Goal: Information Seeking & Learning: Learn about a topic

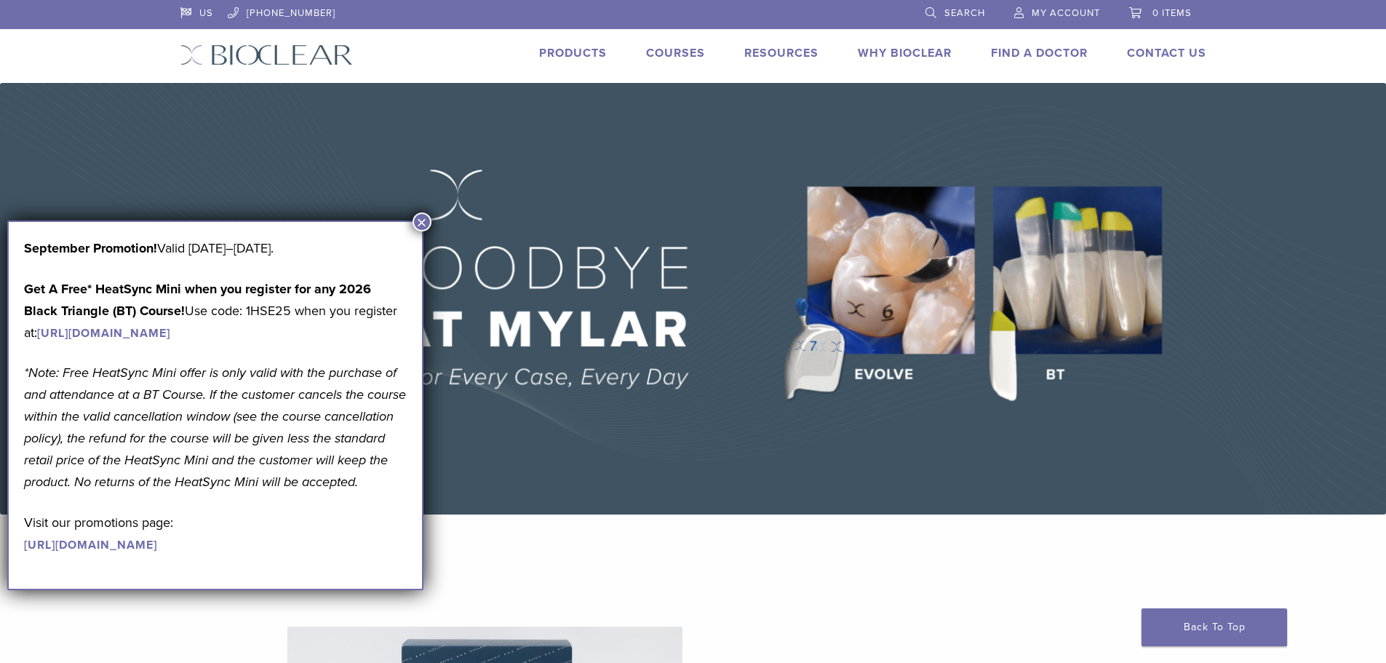
click at [412, 215] on img at bounding box center [693, 299] width 1386 height 432
click at [422, 223] on button "×" at bounding box center [422, 222] width 19 height 19
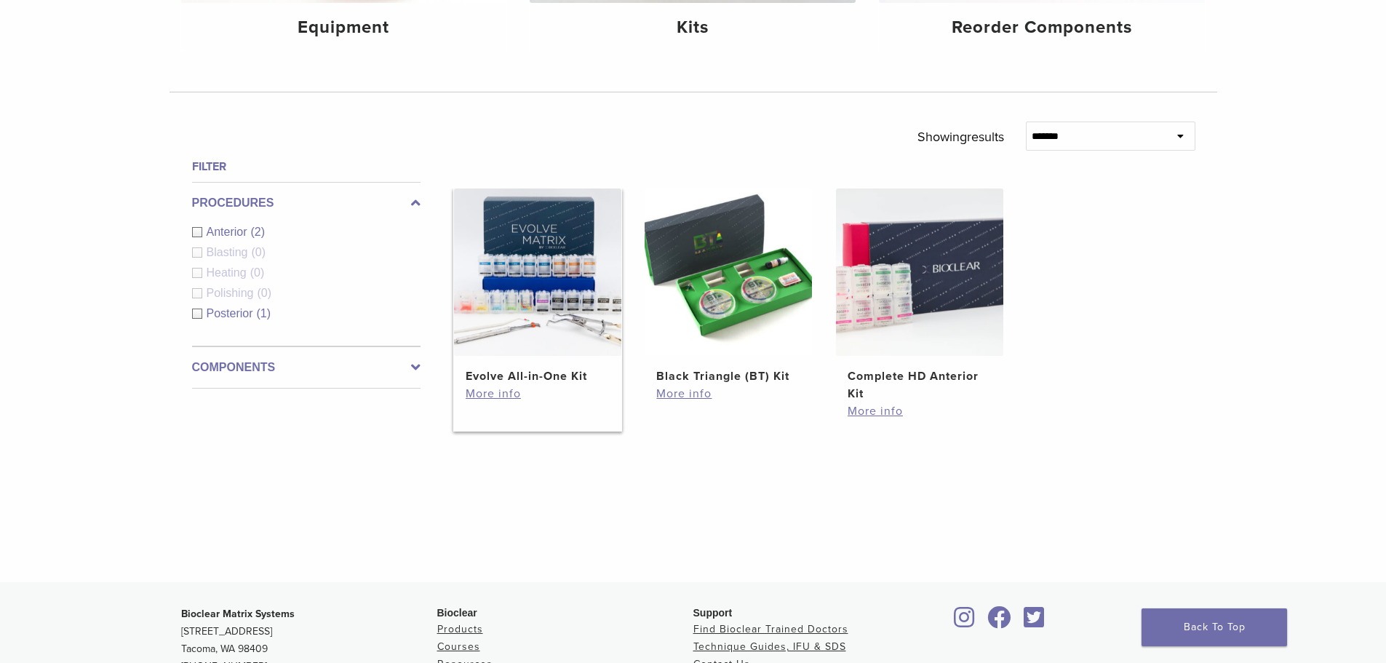
scroll to position [291, 0]
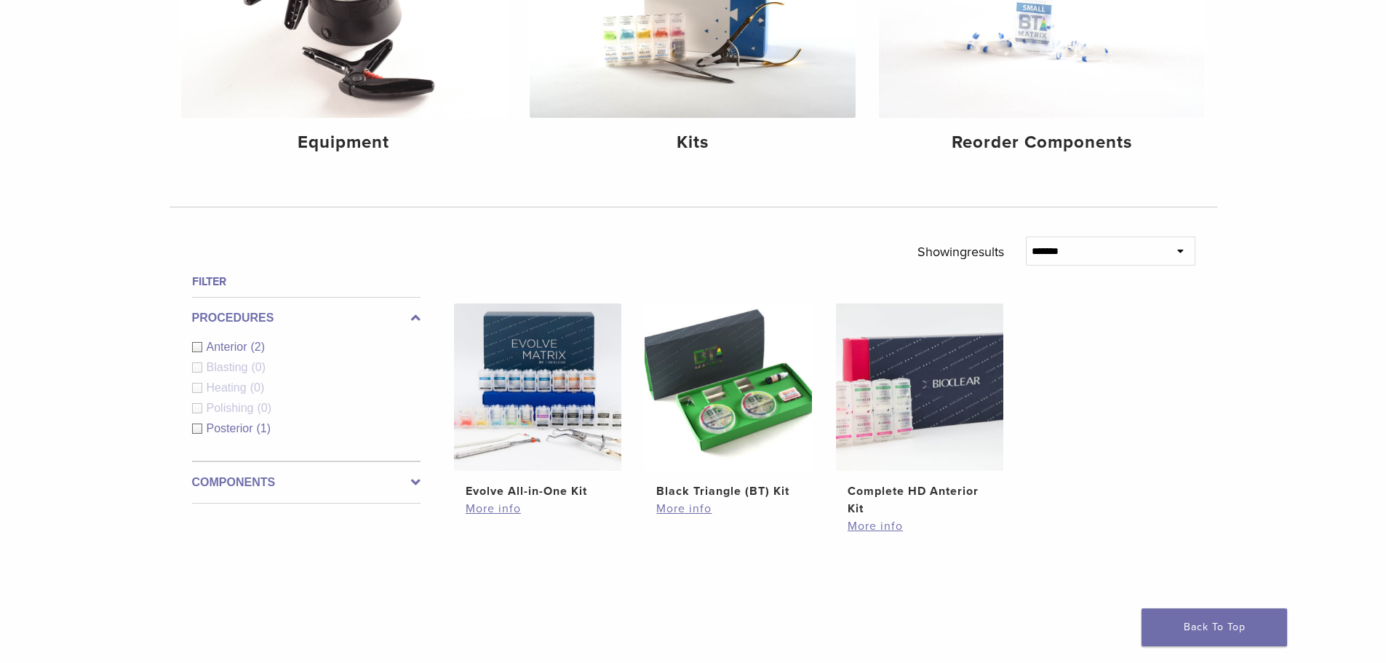
click at [274, 488] on label "Components" at bounding box center [306, 482] width 229 height 17
click at [343, 314] on label "Procedures" at bounding box center [306, 317] width 229 height 17
click at [323, 285] on h4 "Filter" at bounding box center [306, 281] width 229 height 17
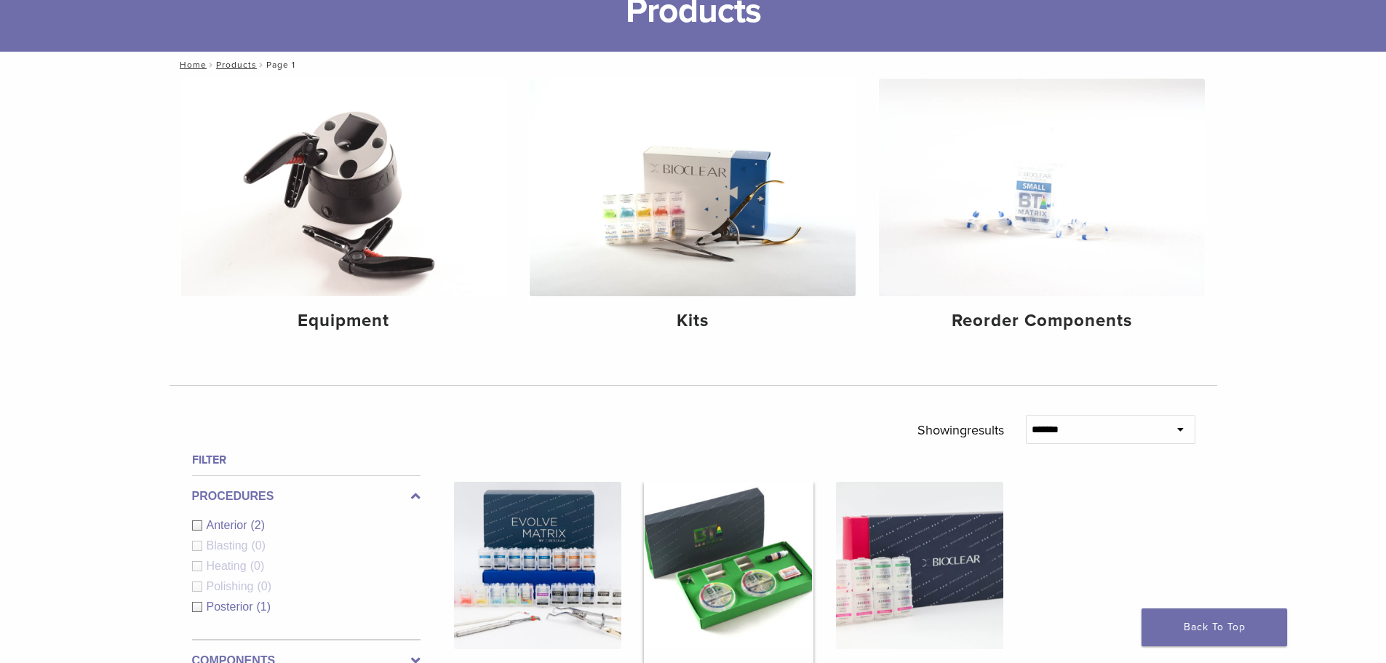
scroll to position [0, 0]
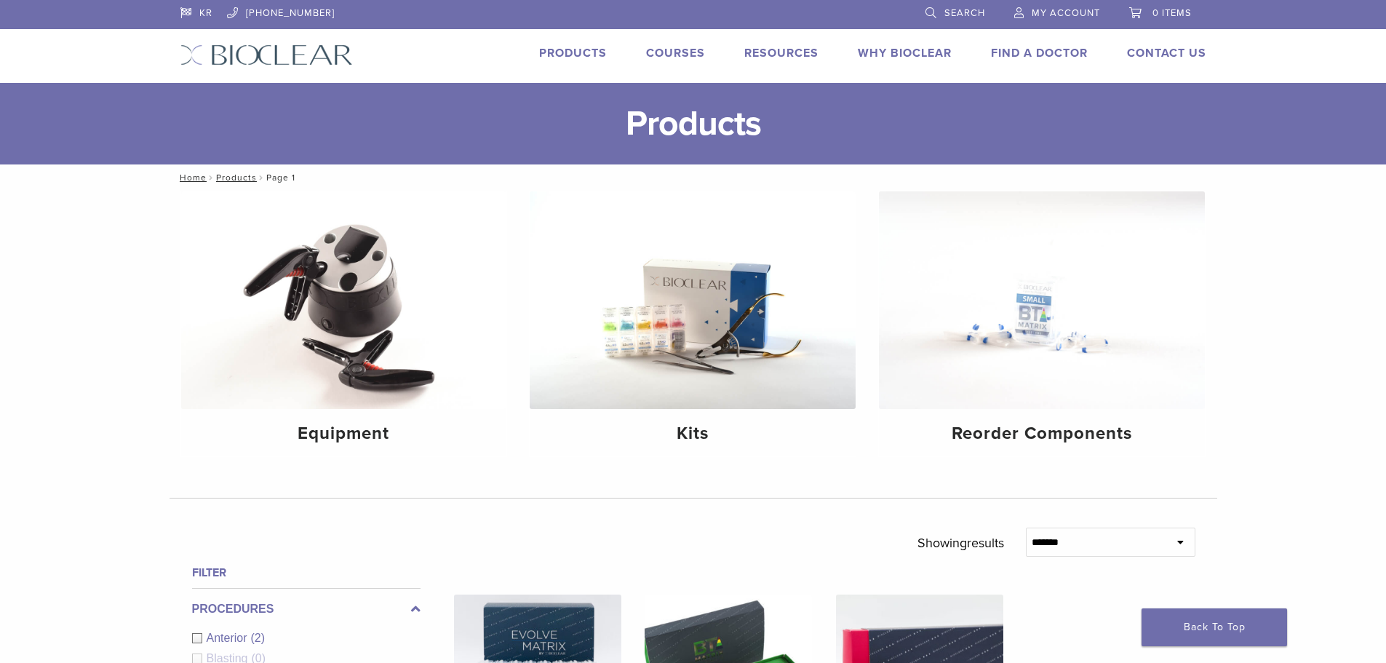
click at [281, 53] on img at bounding box center [266, 54] width 172 height 21
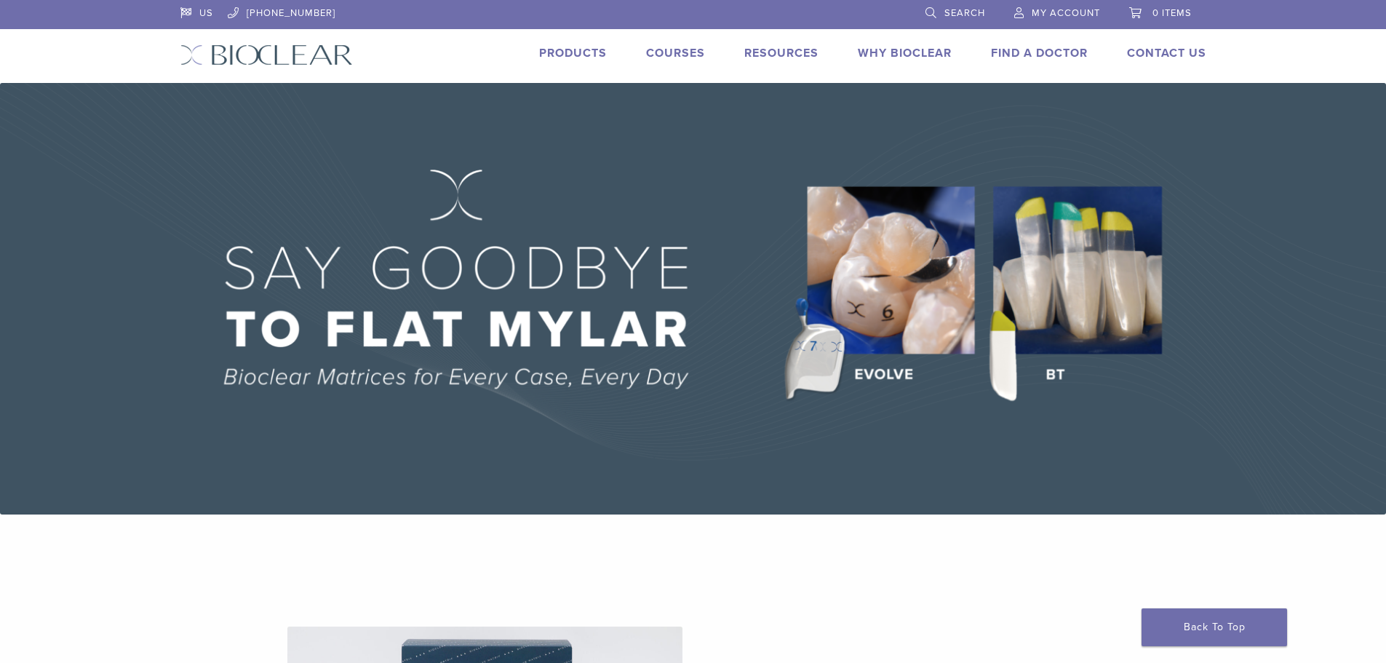
click at [188, 12] on link "US" at bounding box center [196, 11] width 33 height 22
click at [672, 54] on link "Courses" at bounding box center [675, 53] width 59 height 15
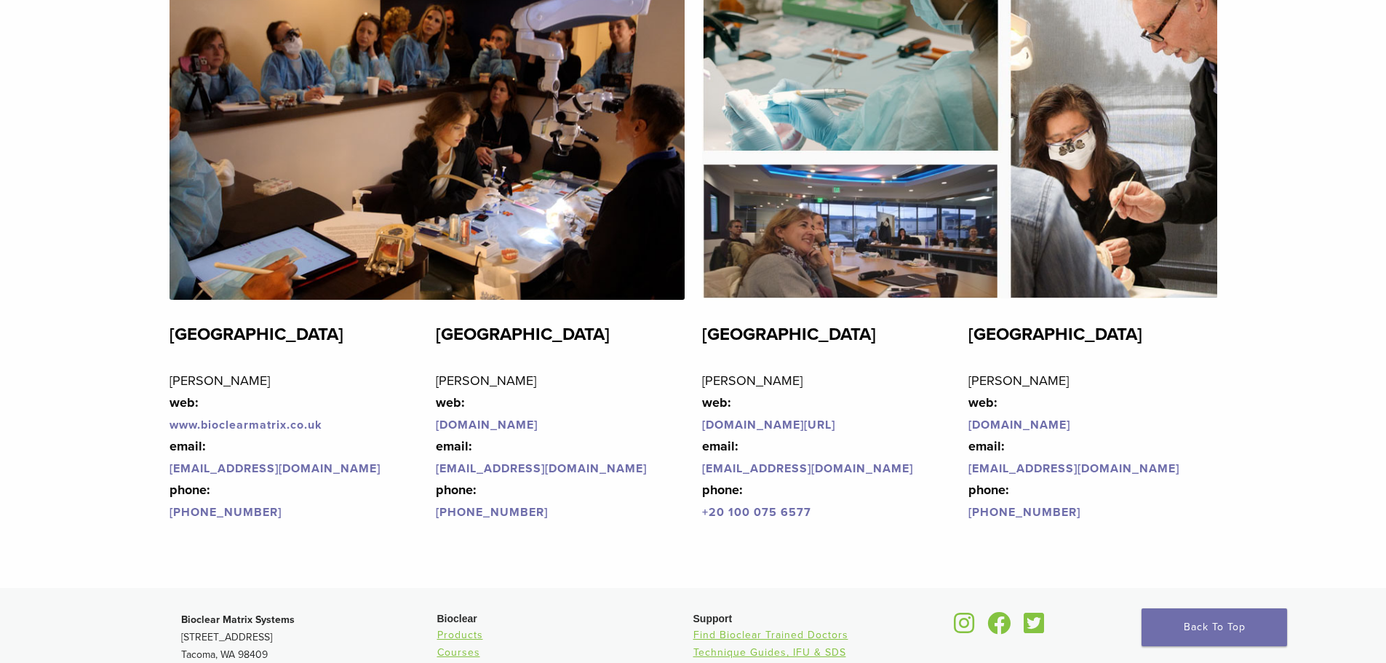
scroll to position [3158, 0]
